Goal: Register for event/course

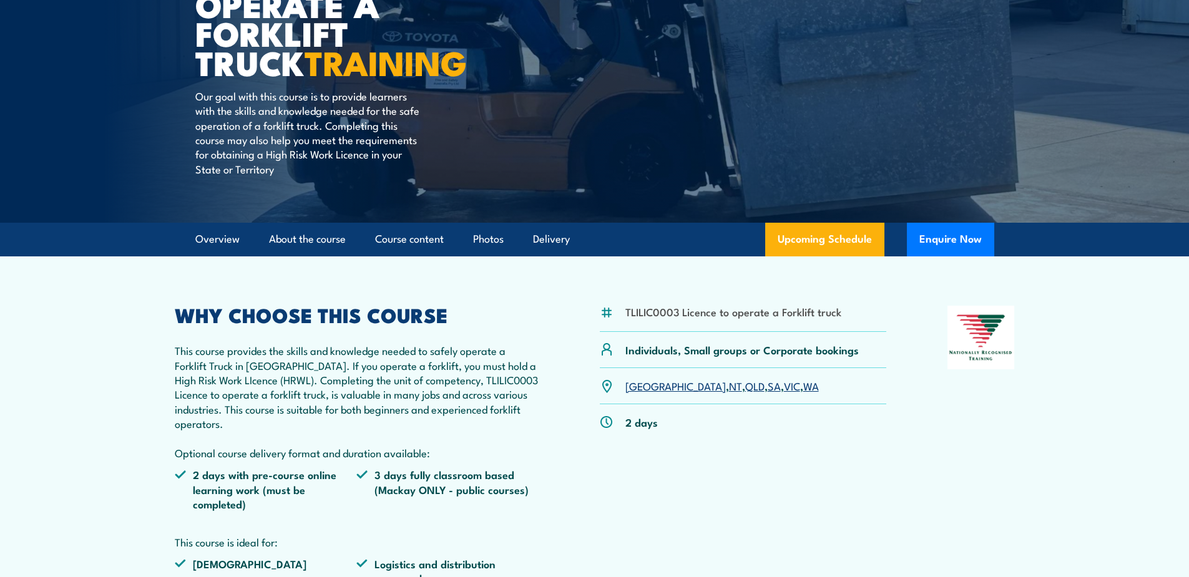
scroll to position [187, 0]
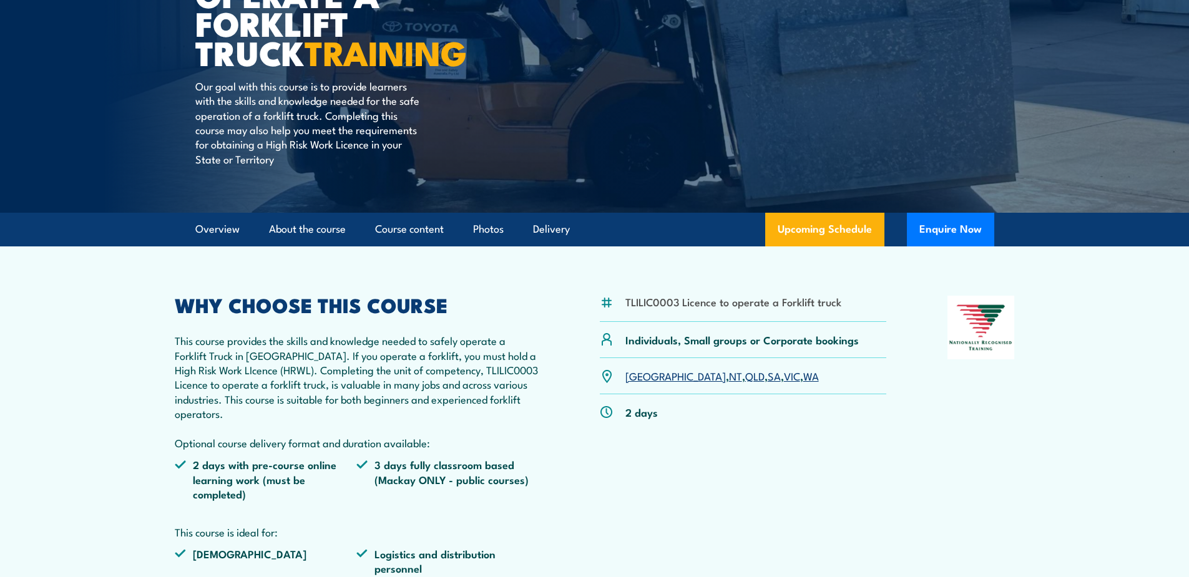
click at [745, 378] on link "QLD" at bounding box center [754, 375] width 19 height 15
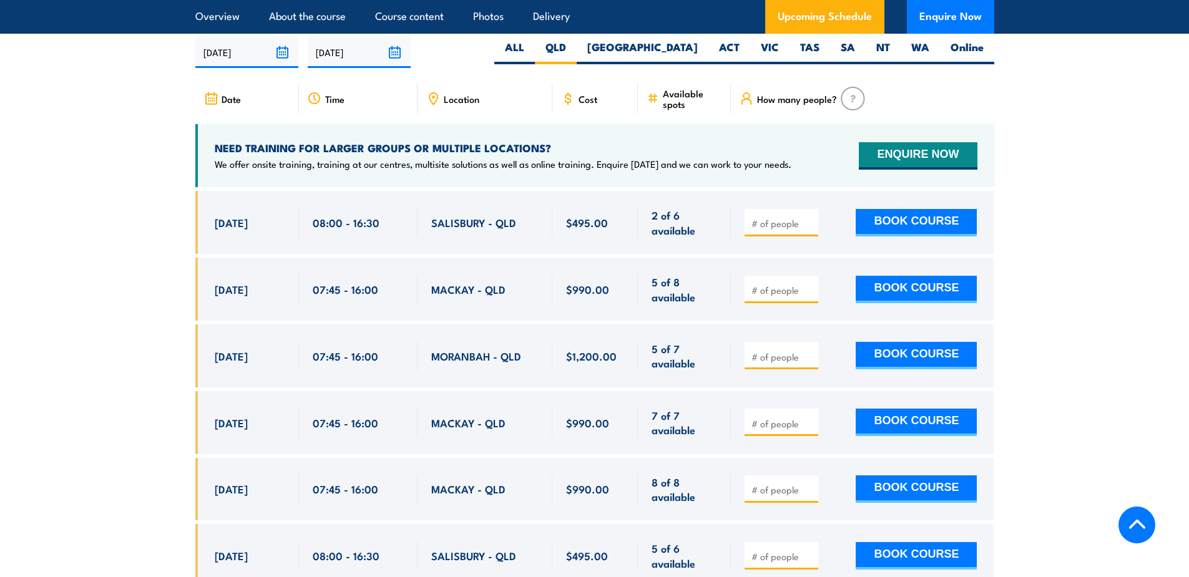
scroll to position [1902, 0]
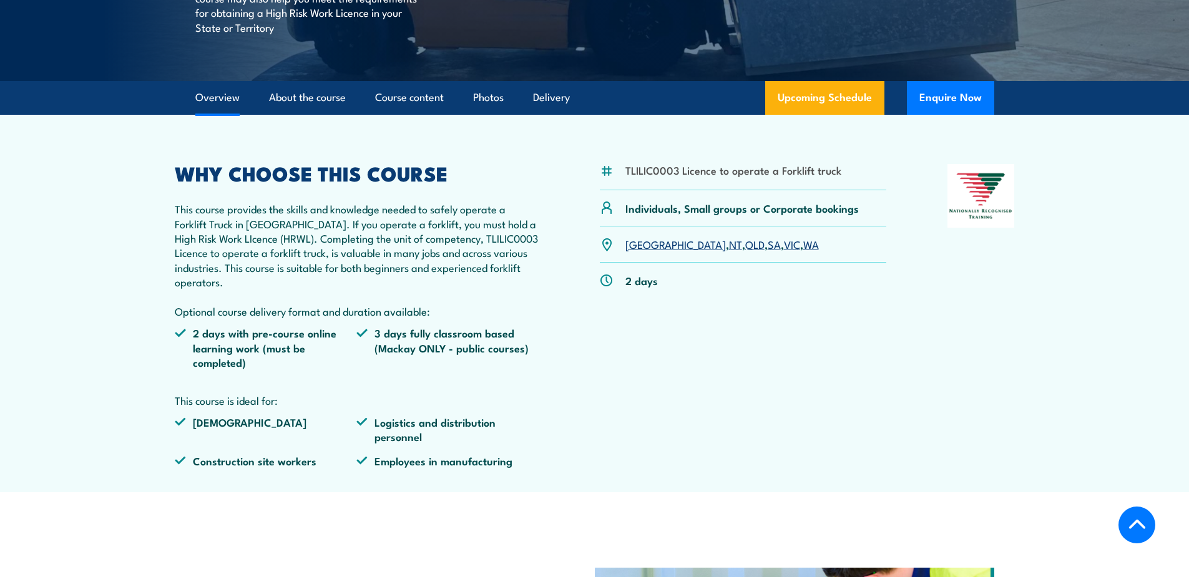
scroll to position [375, 0]
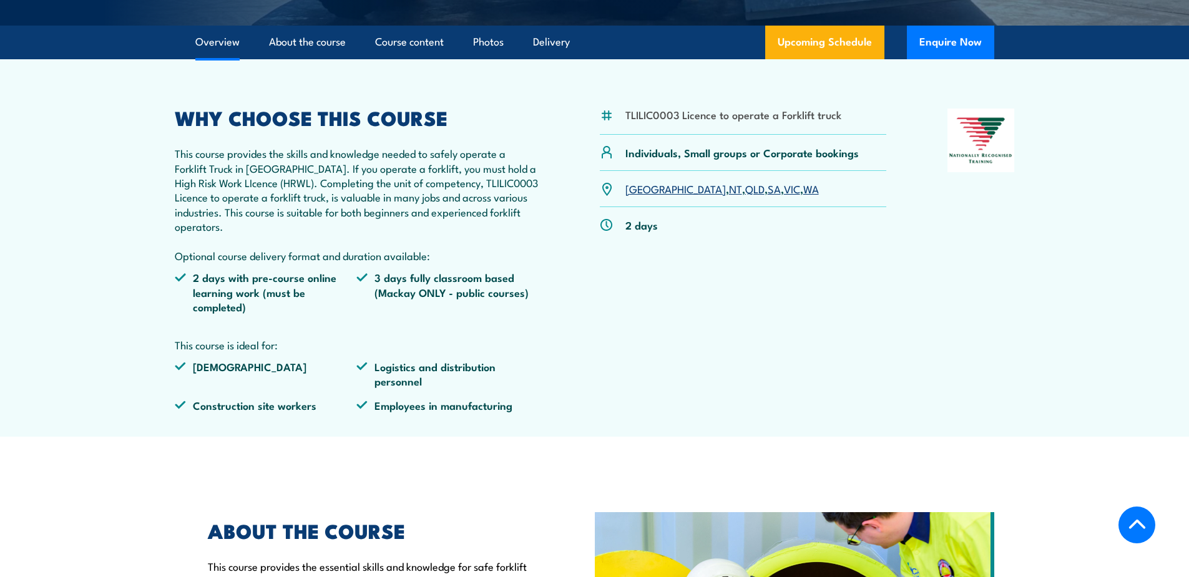
click at [745, 191] on link "QLD" at bounding box center [754, 188] width 19 height 15
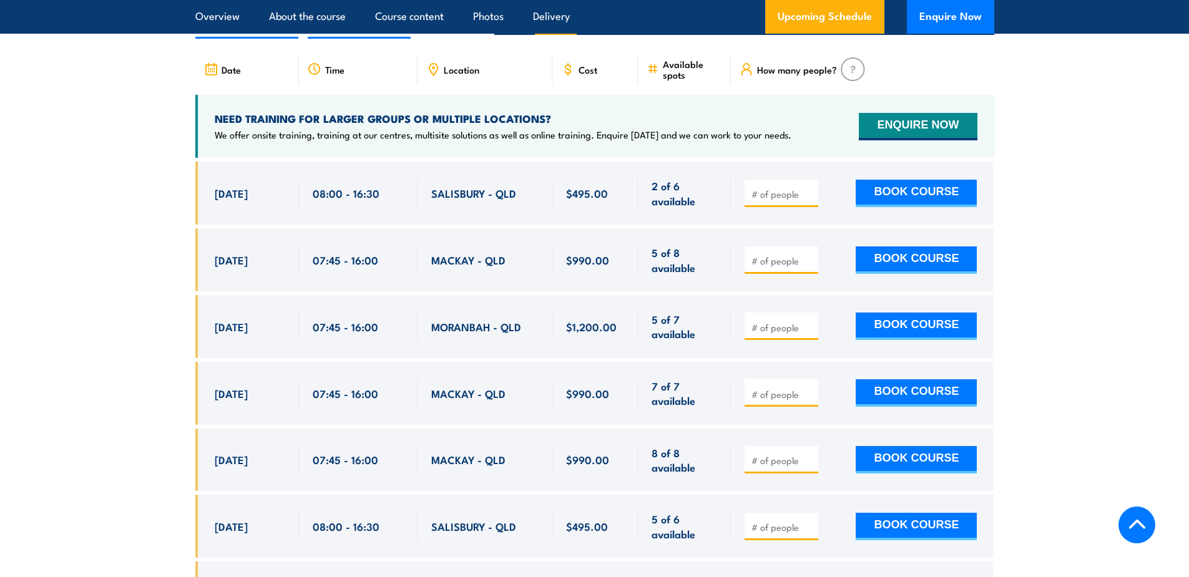
scroll to position [2152, 0]
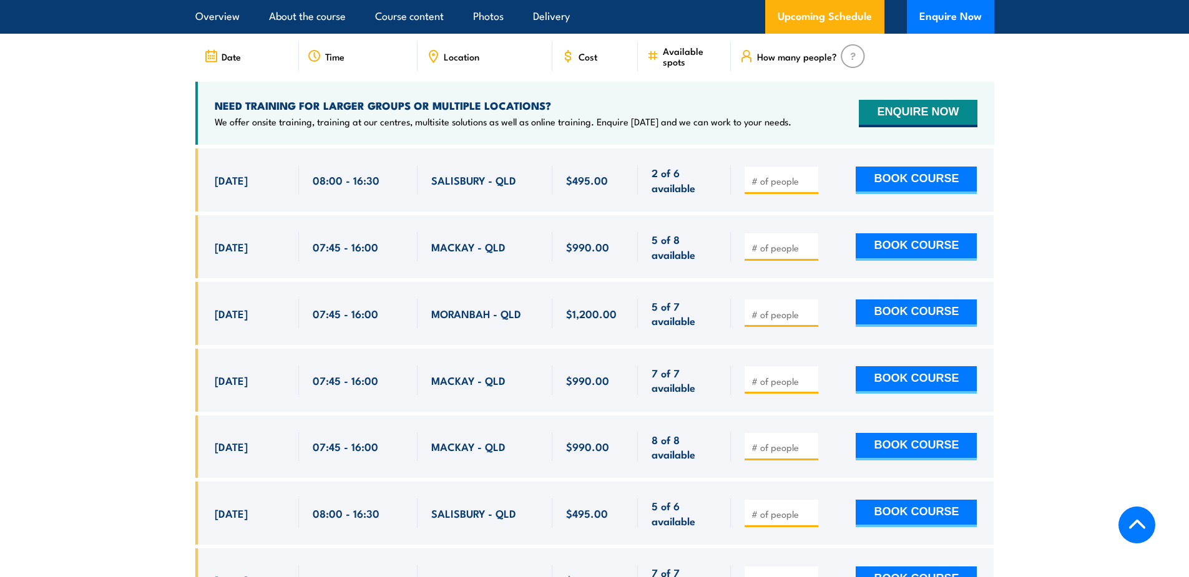
click at [785, 175] on input "number" at bounding box center [783, 181] width 62 height 12
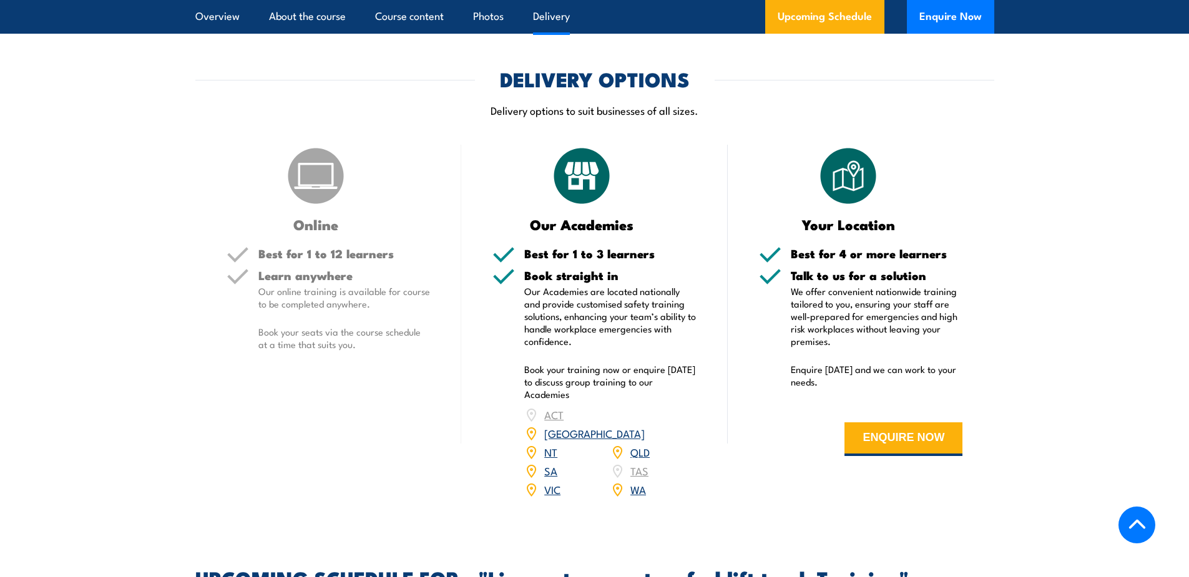
scroll to position [1527, 0]
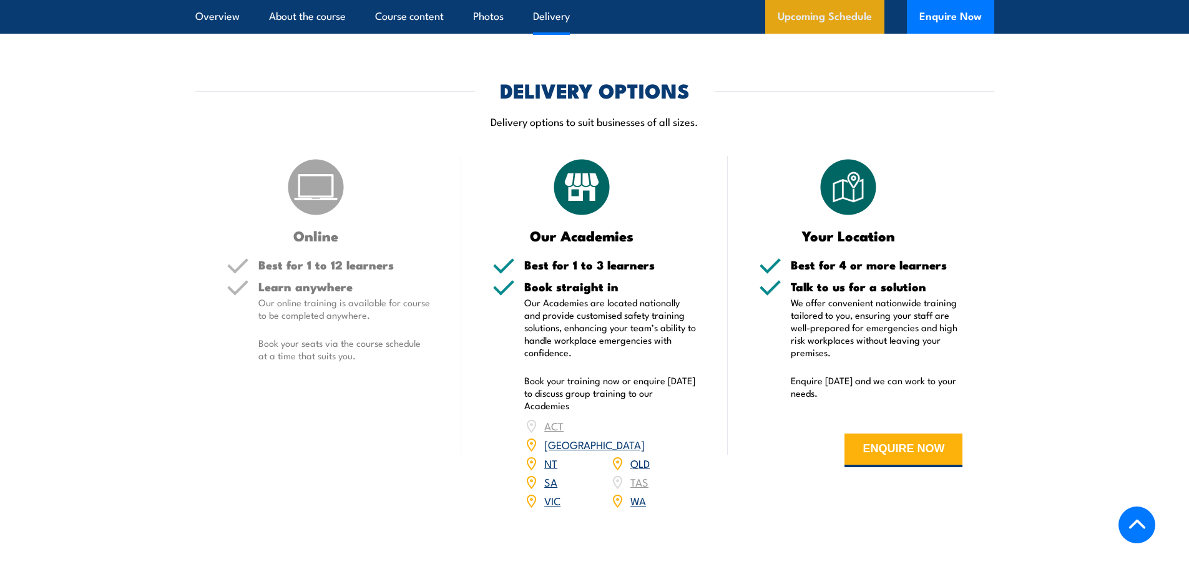
type input "1"
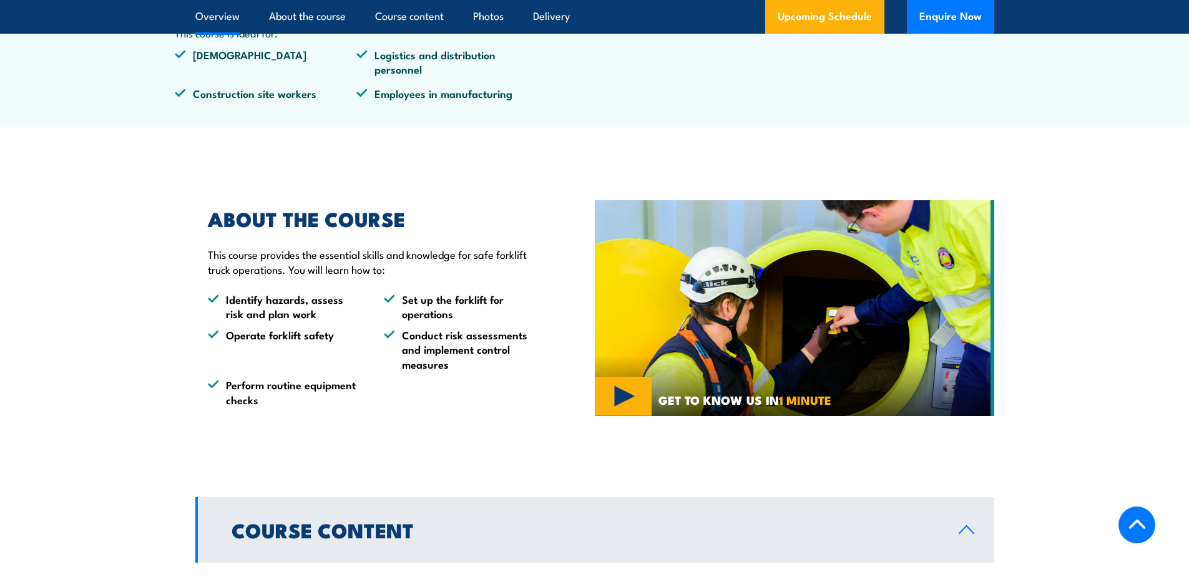
scroll to position [312, 0]
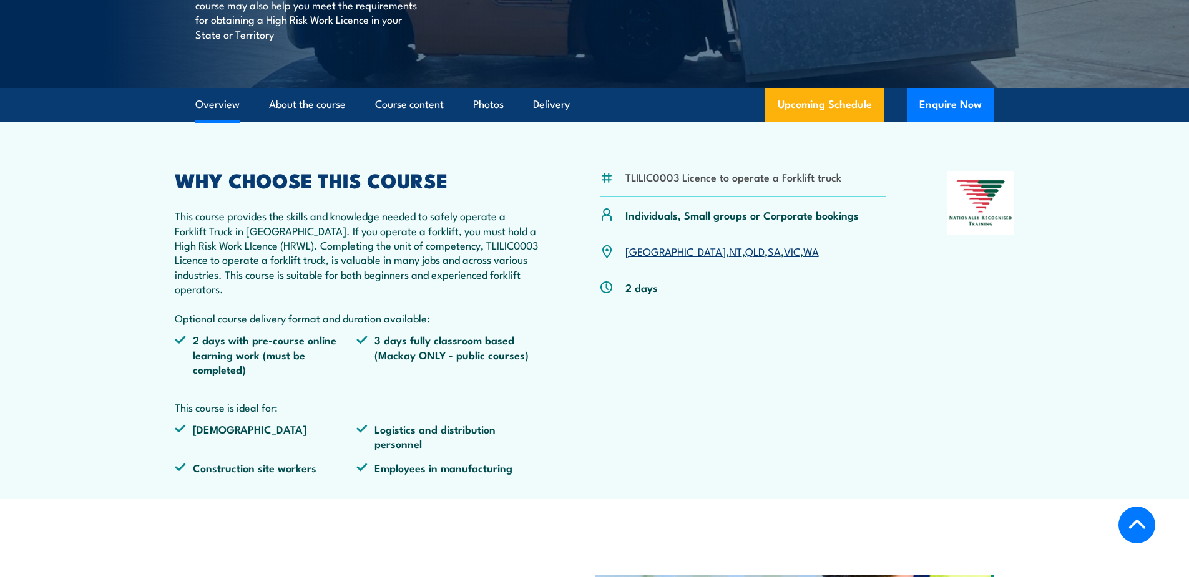
click at [745, 250] on link "QLD" at bounding box center [754, 250] width 19 height 15
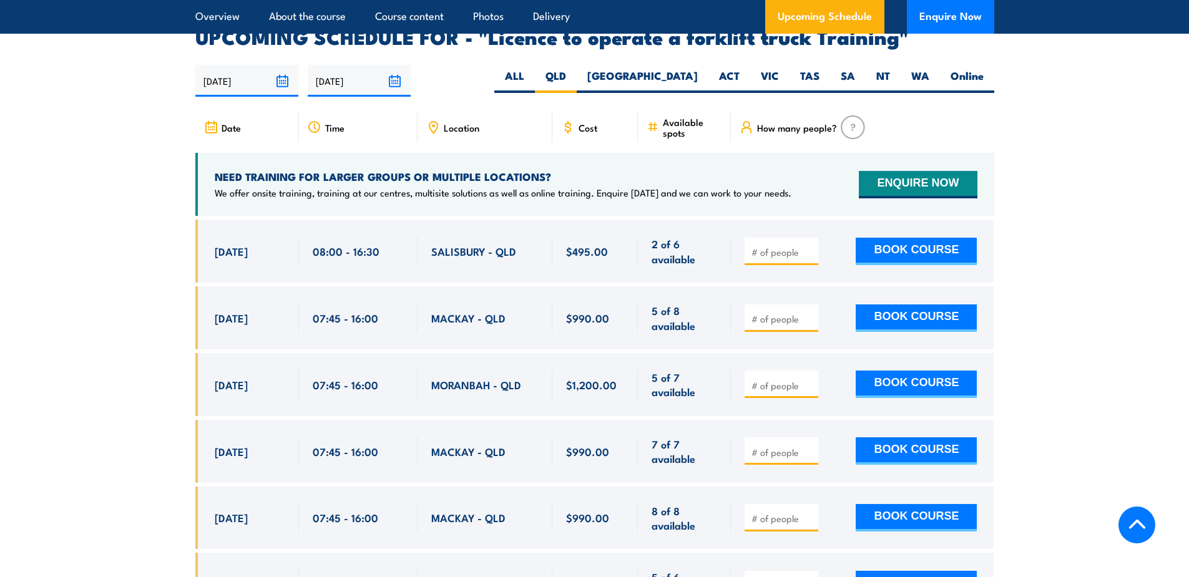
scroll to position [2089, 0]
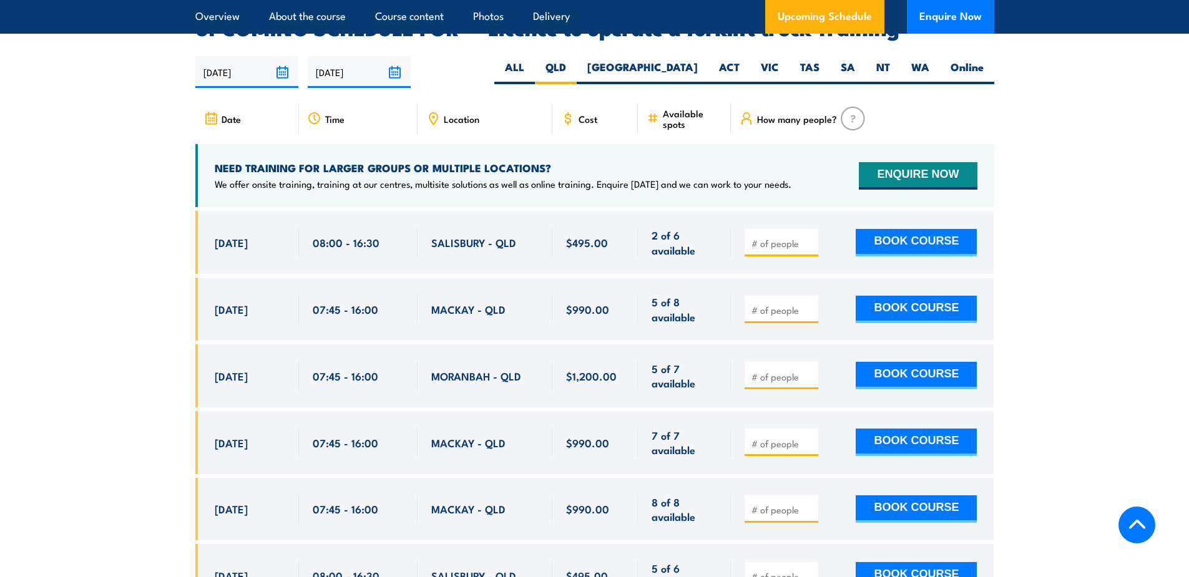
click at [783, 237] on input "number" at bounding box center [783, 243] width 62 height 12
type input "1"
click at [903, 229] on button "BOOK COURSE" at bounding box center [916, 242] width 121 height 27
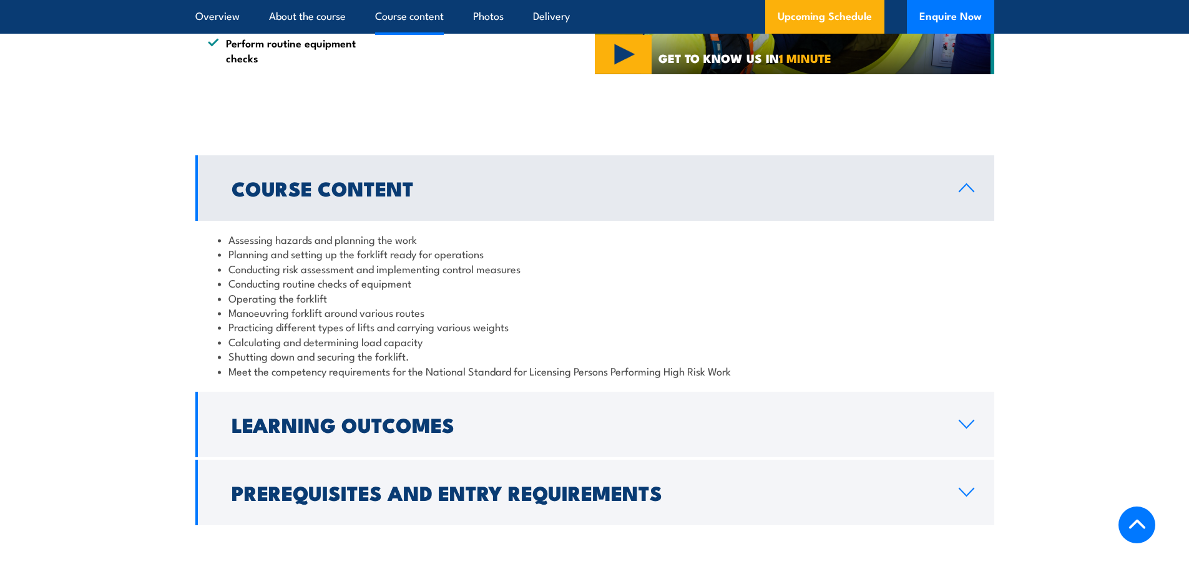
scroll to position [1028, 0]
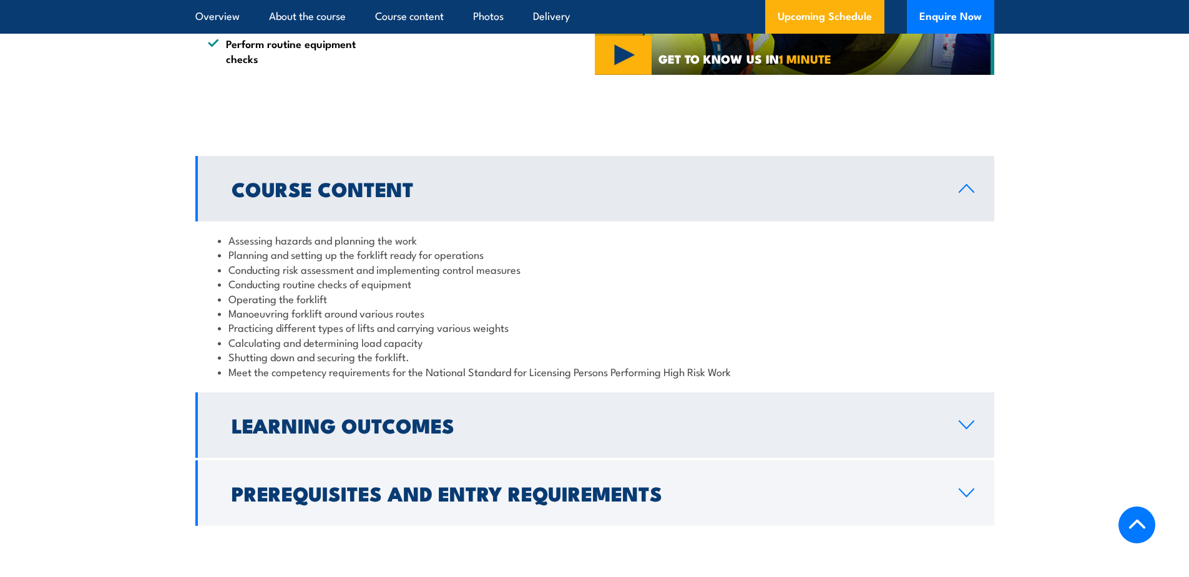
click at [967, 426] on icon at bounding box center [966, 425] width 17 height 10
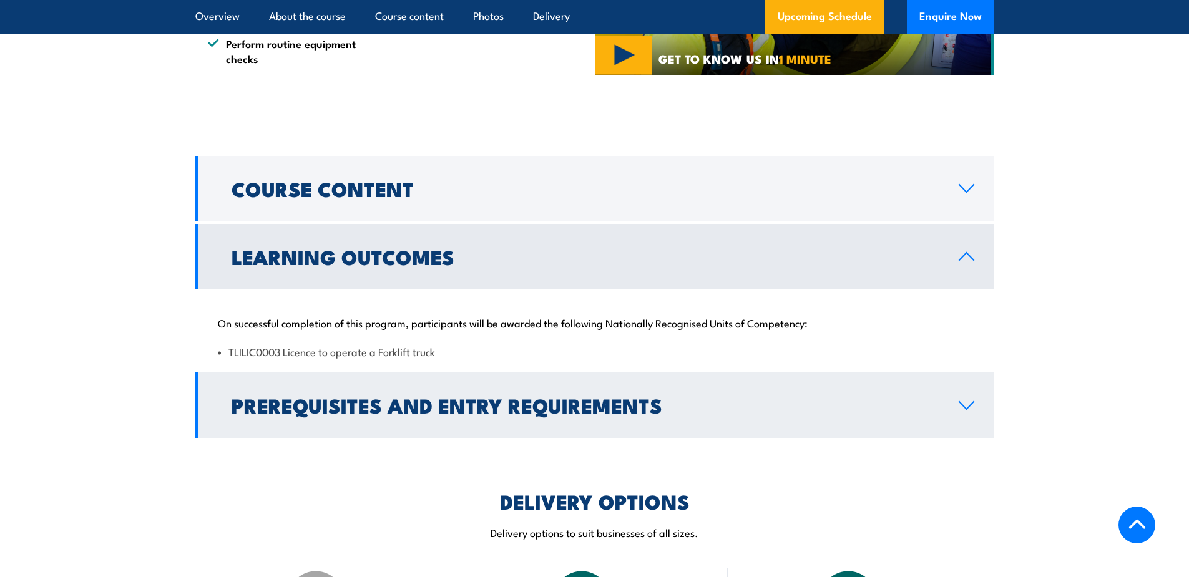
click at [968, 410] on icon at bounding box center [966, 406] width 17 height 10
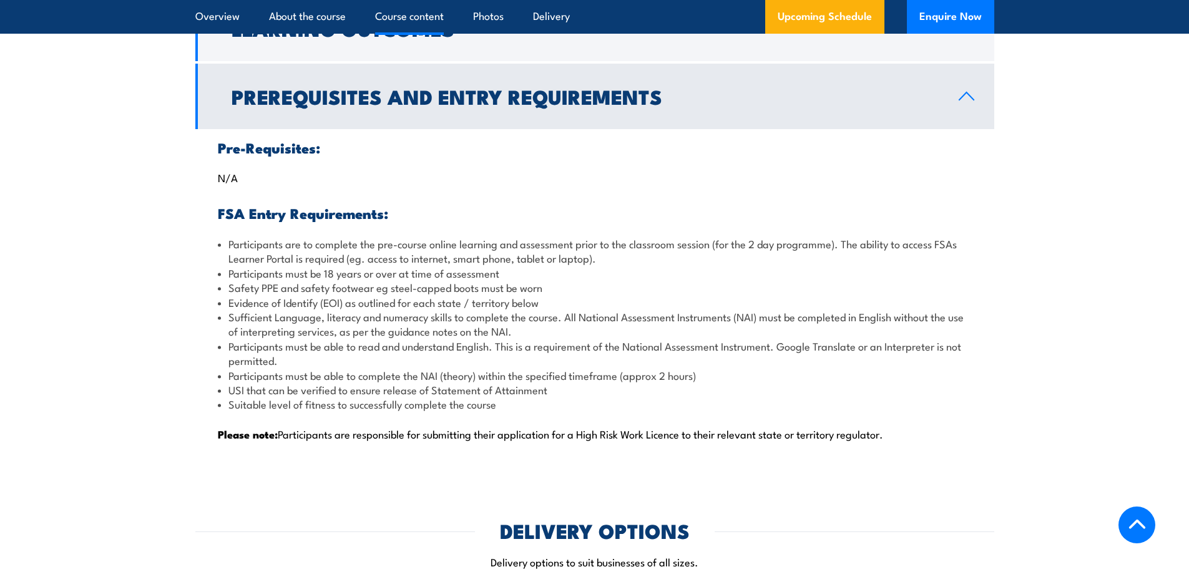
scroll to position [1278, 0]
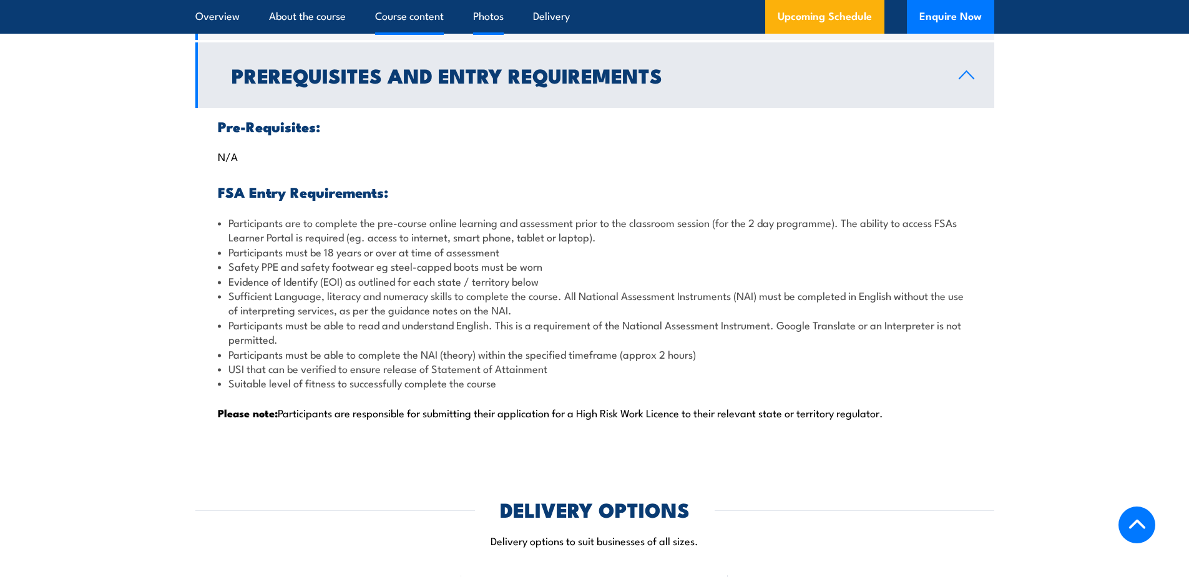
click at [486, 12] on link "Photos" at bounding box center [488, 16] width 31 height 33
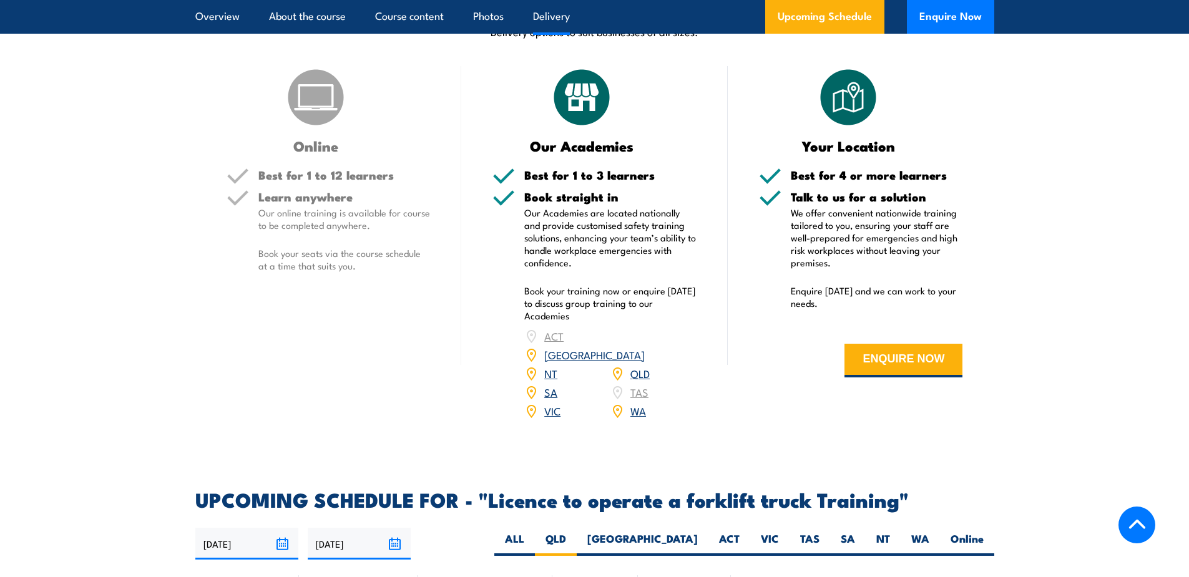
scroll to position [1785, 0]
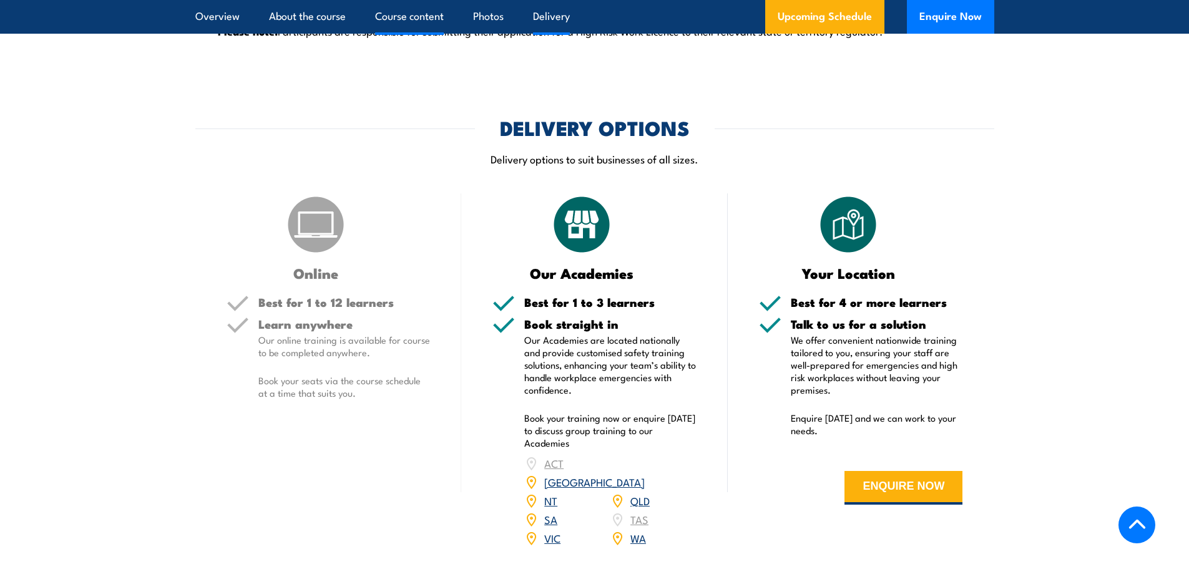
click at [392, 11] on link "Course content" at bounding box center [409, 16] width 69 height 33
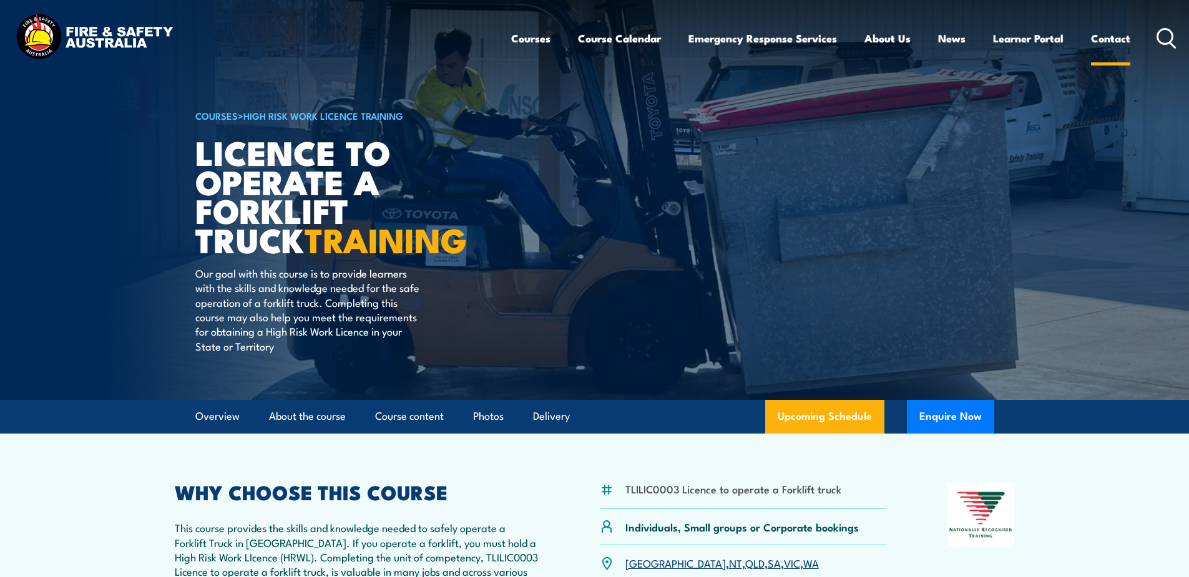
click at [1112, 43] on link "Contact" at bounding box center [1110, 38] width 39 height 33
